Goal: Information Seeking & Learning: Find specific fact

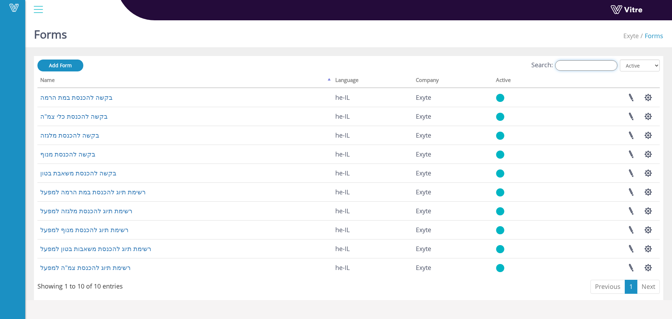
click at [588, 64] on input "Search:" at bounding box center [586, 65] width 62 height 11
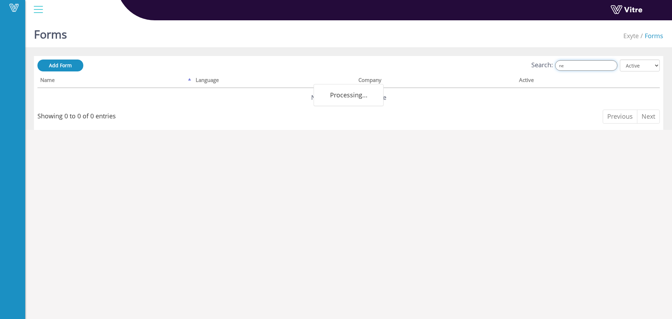
type input "n"
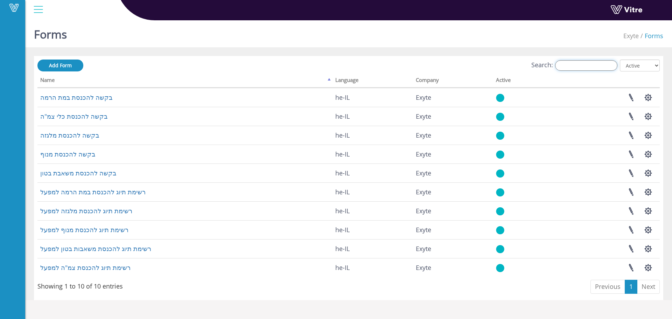
click at [574, 66] on input "Search:" at bounding box center [586, 65] width 62 height 11
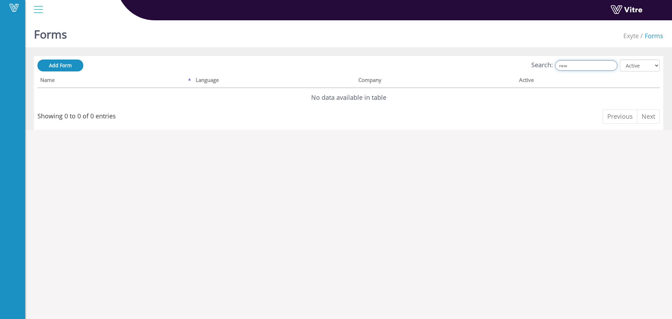
type input "new"
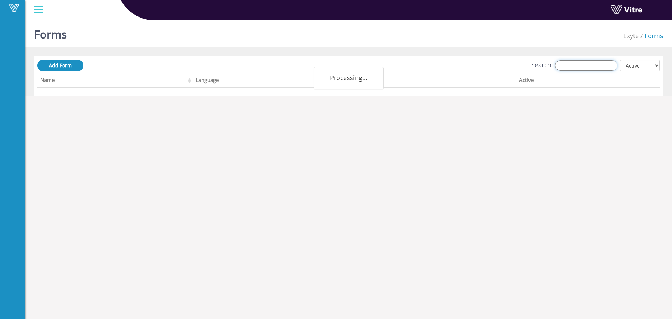
click at [571, 65] on input "Search:" at bounding box center [586, 65] width 62 height 11
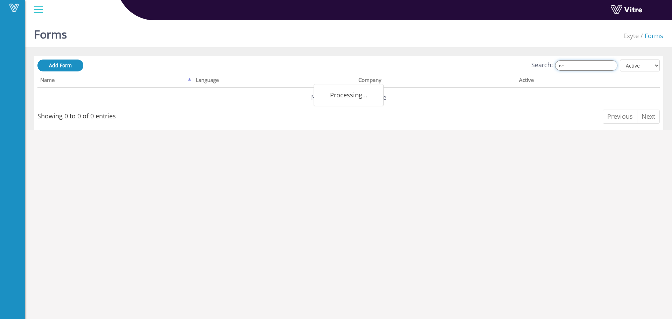
type input "ne"
